Goal: Task Accomplishment & Management: Use online tool/utility

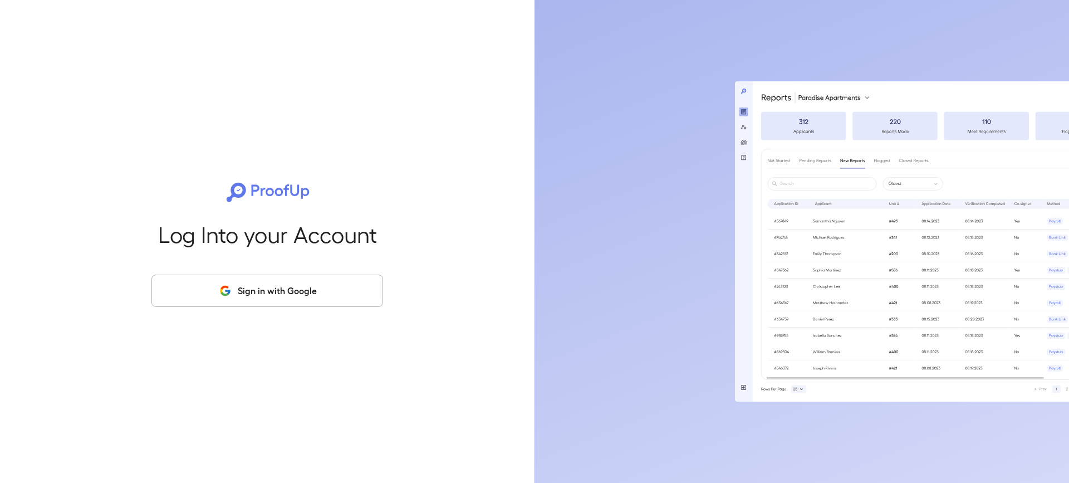
click at [315, 288] on button "Sign in with Google" at bounding box center [267, 291] width 232 height 32
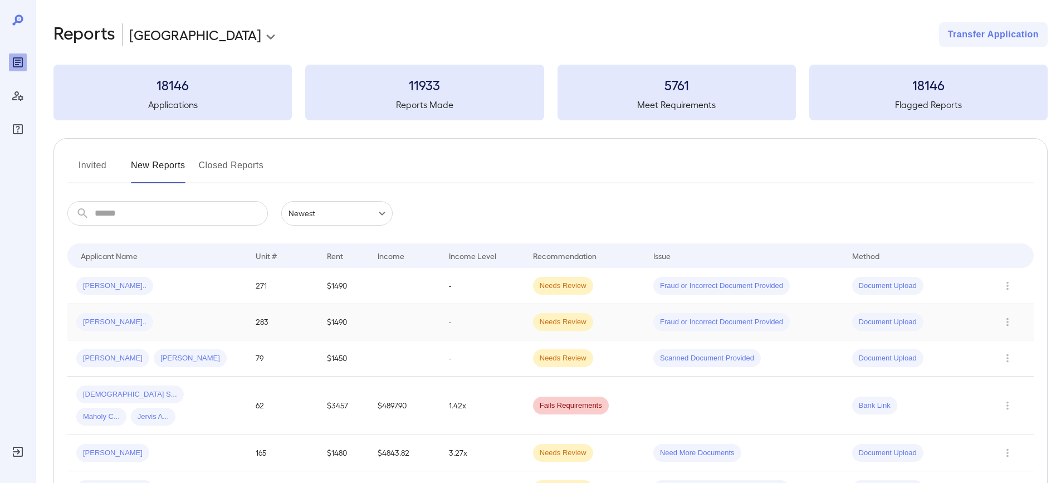
scroll to position [61, 0]
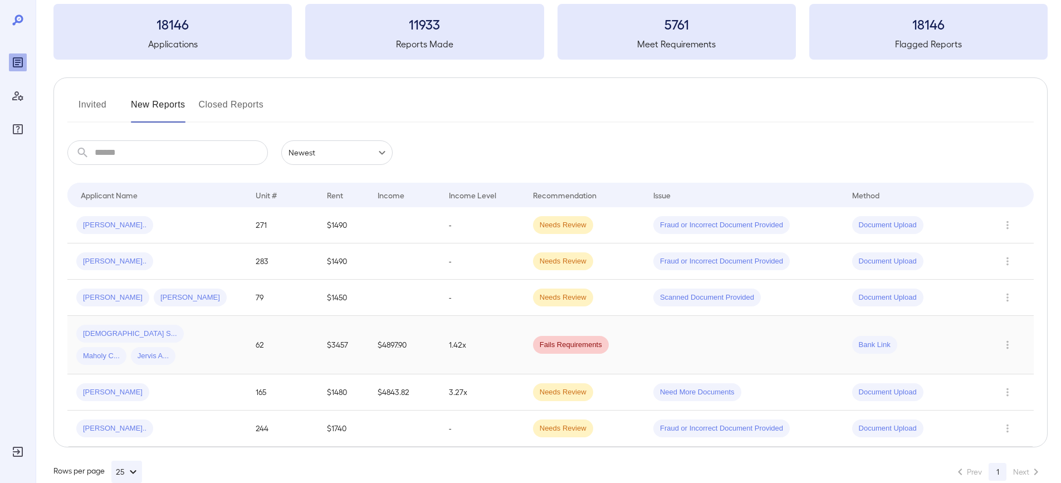
click at [280, 337] on td "62" at bounding box center [283, 345] width 72 height 58
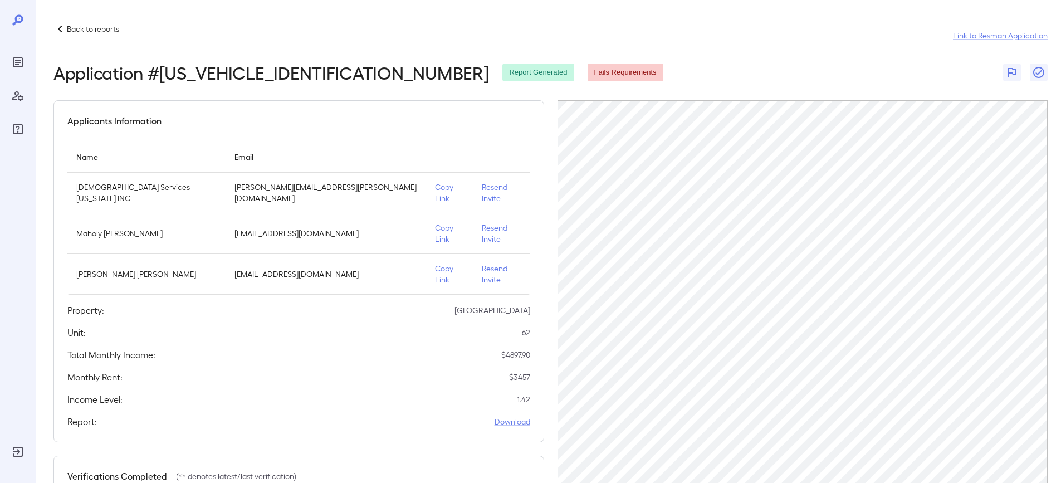
scroll to position [111, 0]
